Goal: Task Accomplishment & Management: Use online tool/utility

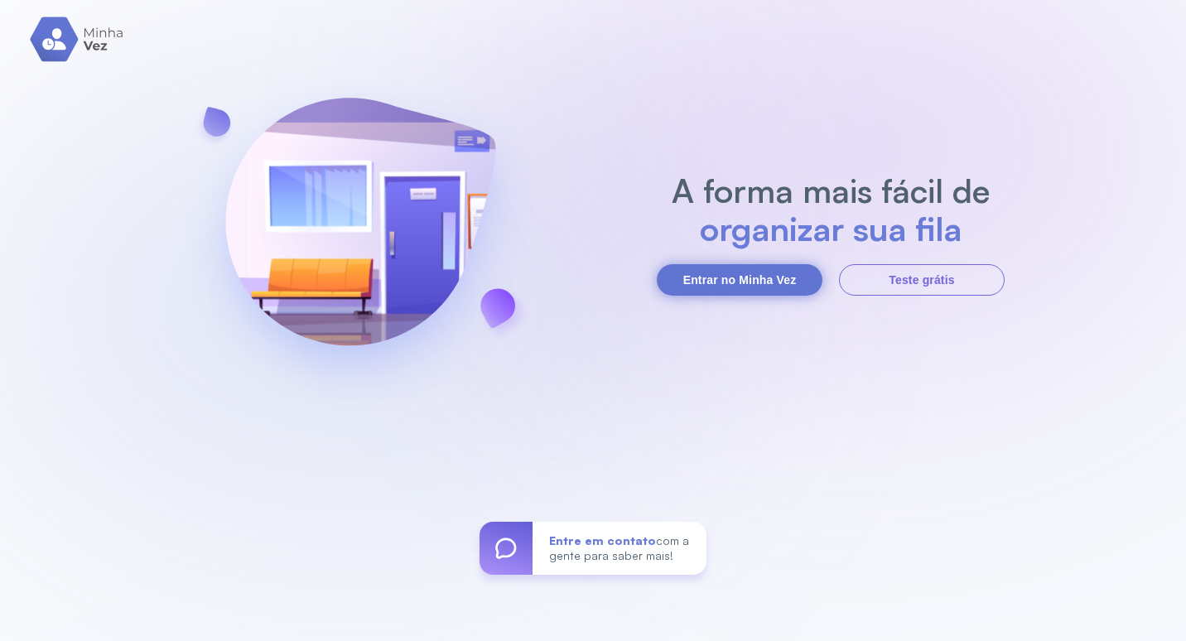
click at [739, 270] on button "Entrar no Minha Vez" at bounding box center [740, 279] width 166 height 31
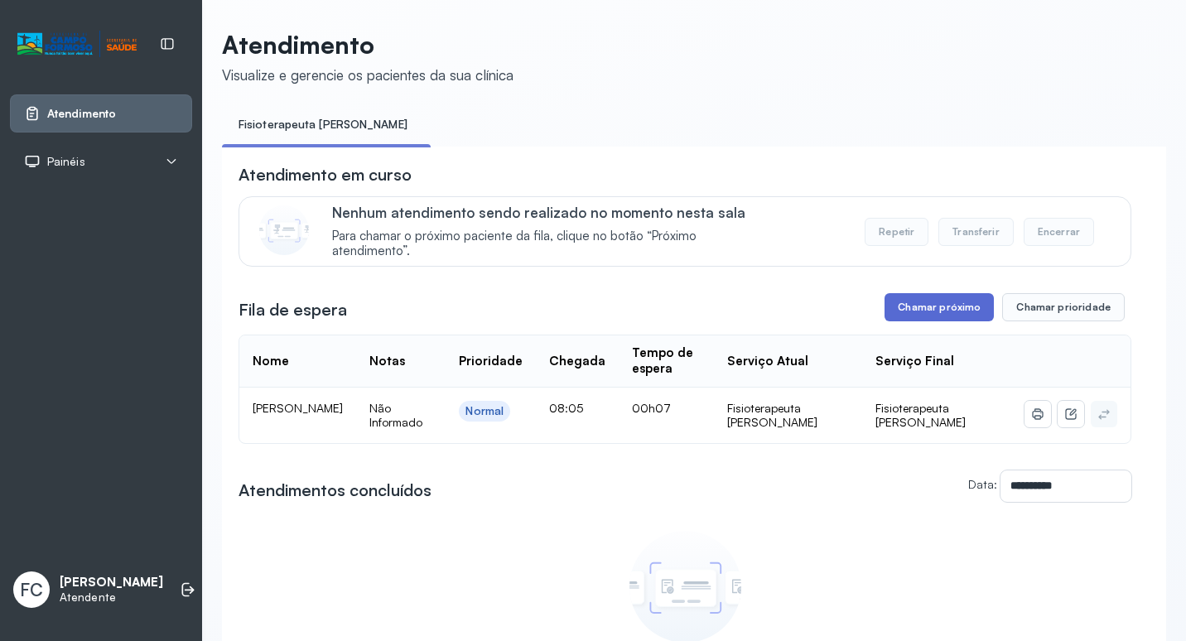
click at [937, 315] on button "Chamar próximo" at bounding box center [939, 307] width 109 height 28
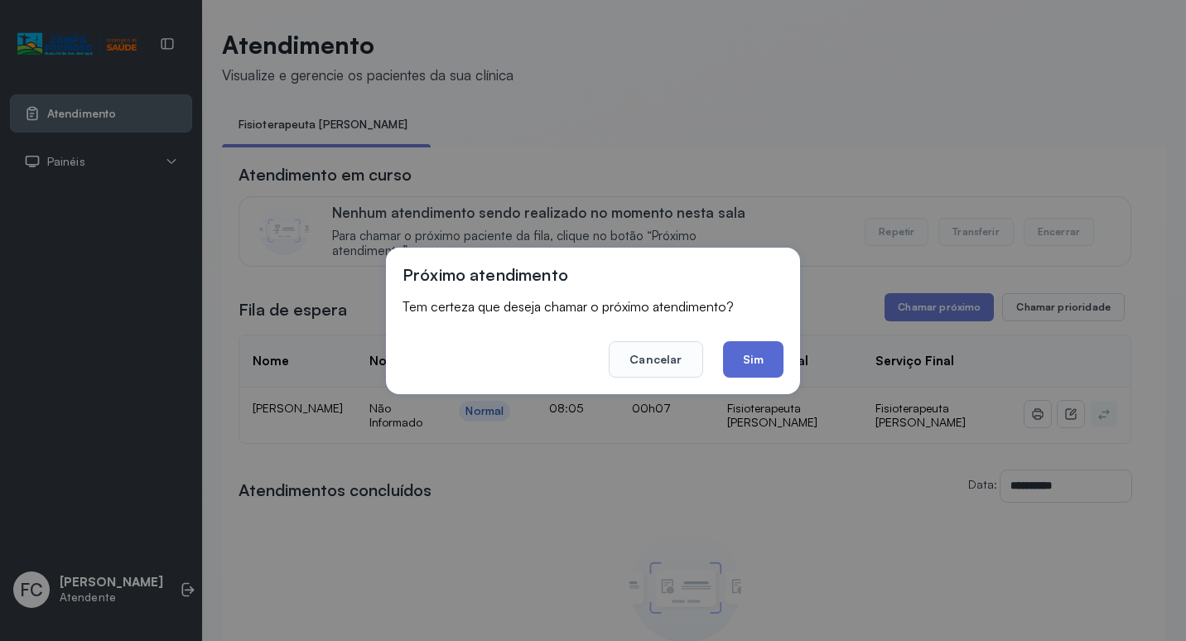
click at [745, 361] on button "Sim" at bounding box center [753, 359] width 60 height 36
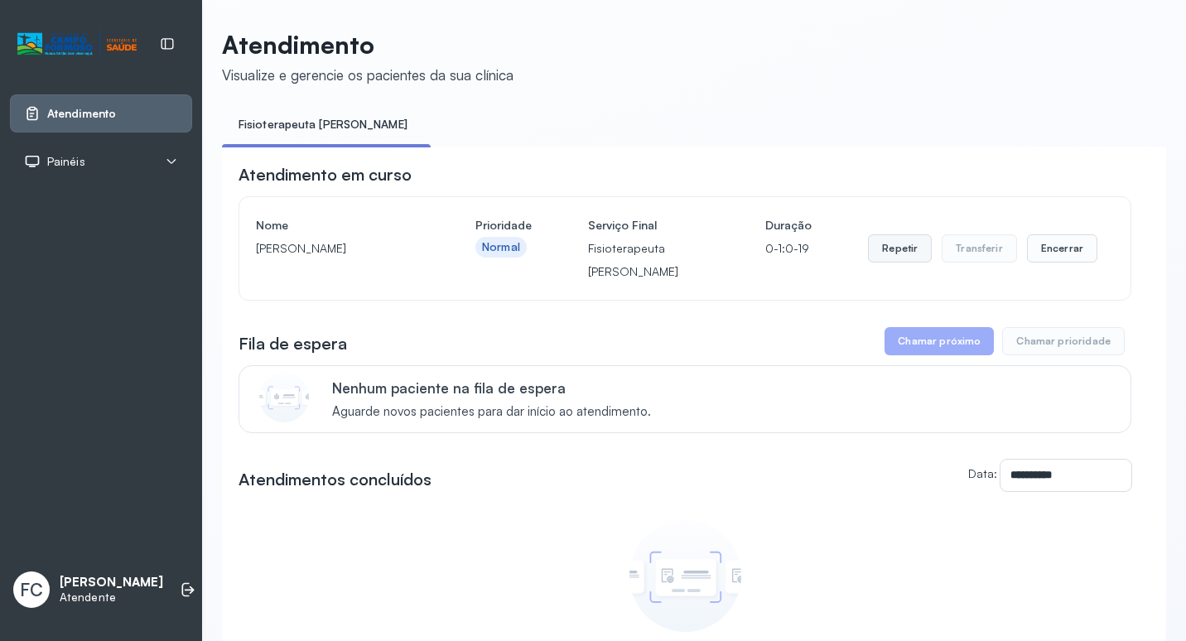
click at [891, 258] on button "Repetir" at bounding box center [900, 248] width 64 height 28
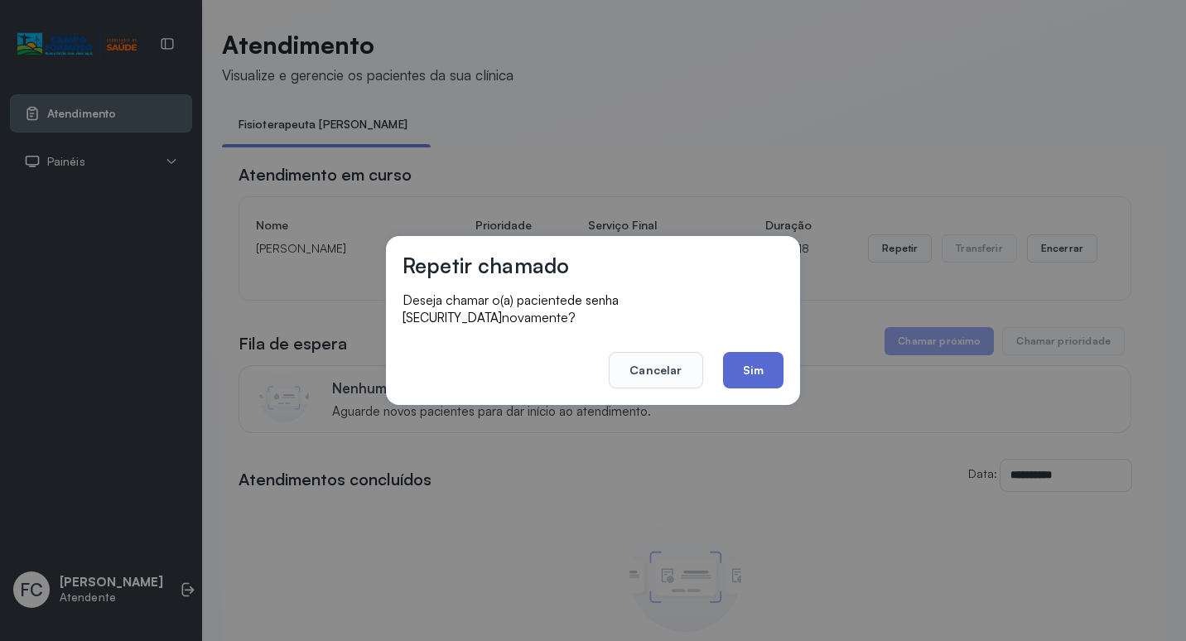
click at [750, 364] on button "Sim" at bounding box center [753, 370] width 60 height 36
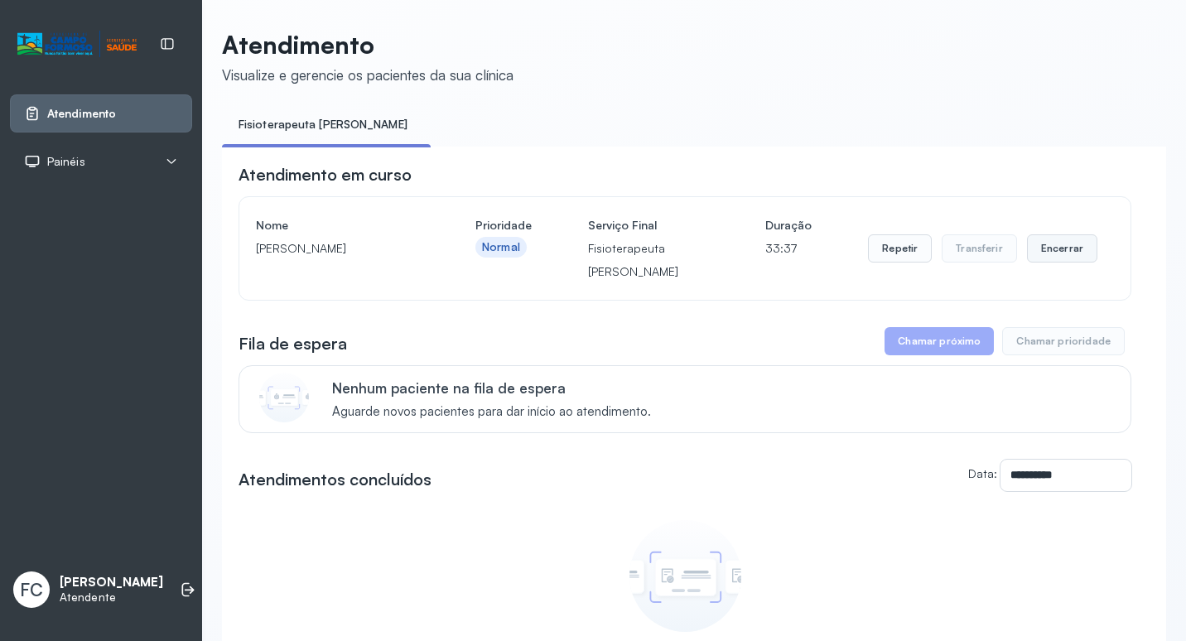
click at [1027, 246] on button "Encerrar" at bounding box center [1062, 248] width 70 height 28
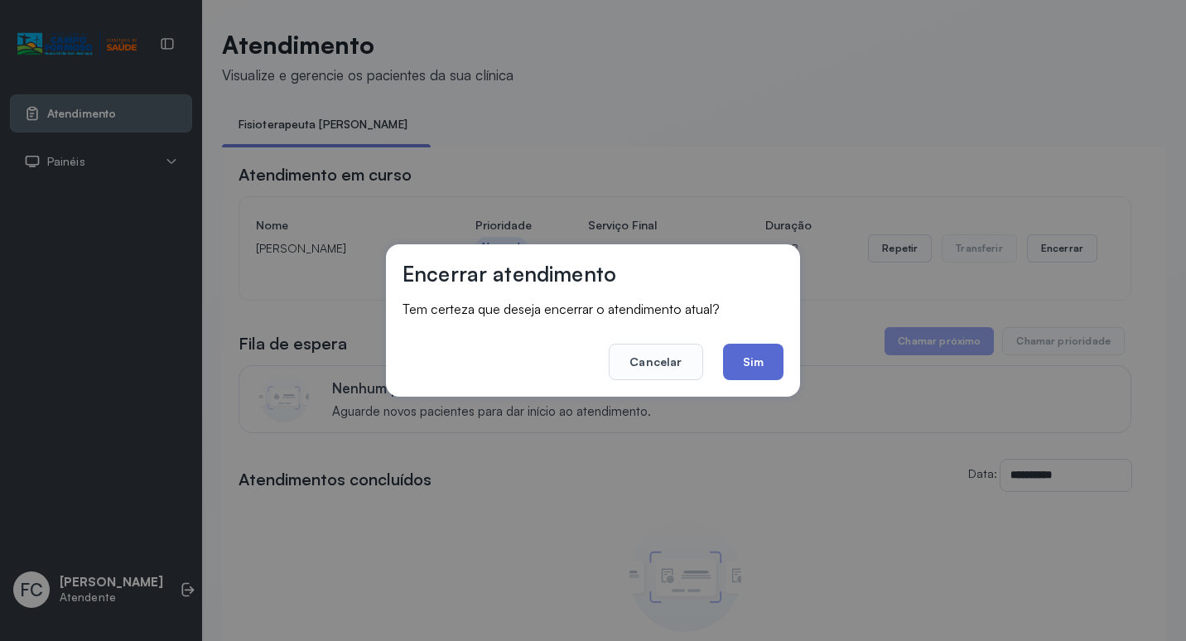
click at [778, 364] on button "Sim" at bounding box center [753, 362] width 60 height 36
